Goal: Entertainment & Leisure: Consume media (video, audio)

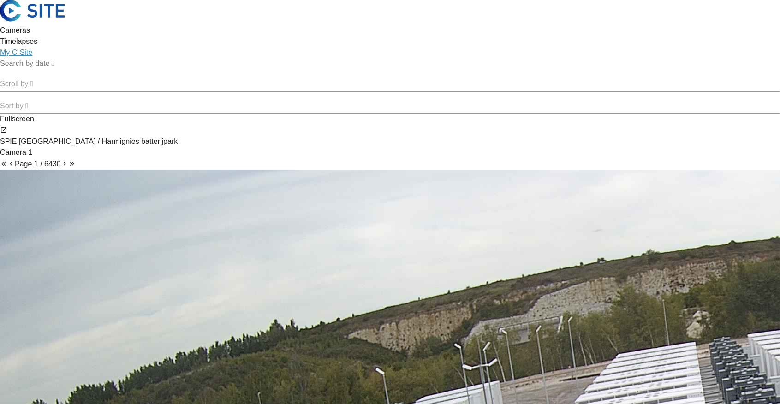
click at [439, 36] on div "Timelapses" at bounding box center [390, 41] width 780 height 11
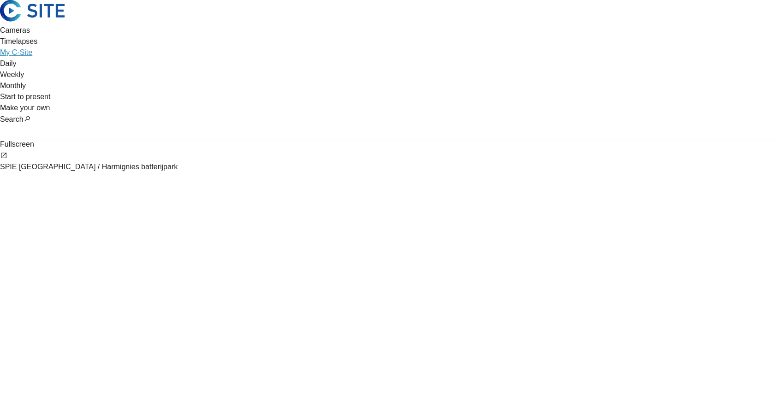
click at [178, 345] on video "Your browser does not support the video tag." at bounding box center [390, 367] width 780 height 390
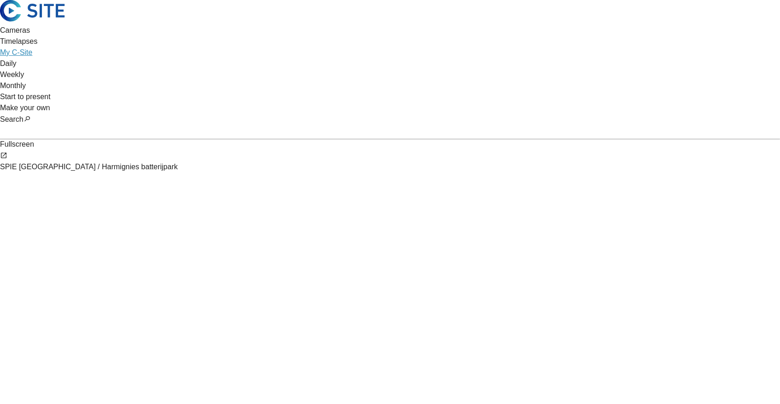
drag, startPoint x: 456, startPoint y: 341, endPoint x: 295, endPoint y: 343, distance: 160.9
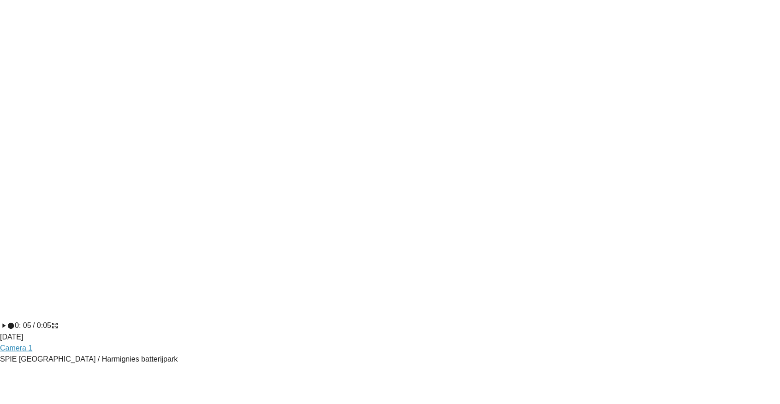
scroll to position [338, 0]
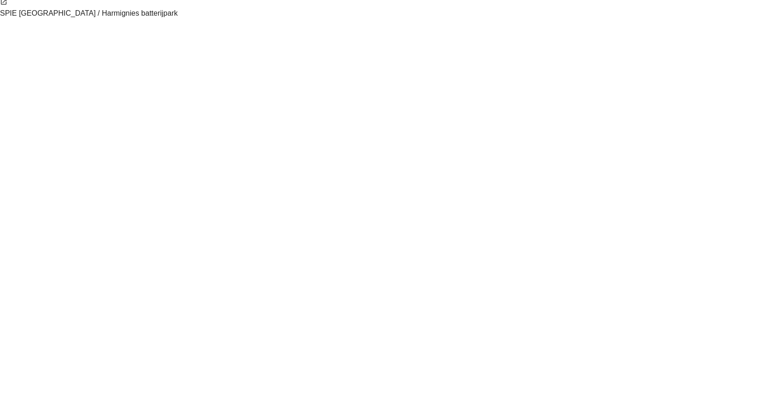
scroll to position [0, 0]
